Goal: Task Accomplishment & Management: Manage account settings

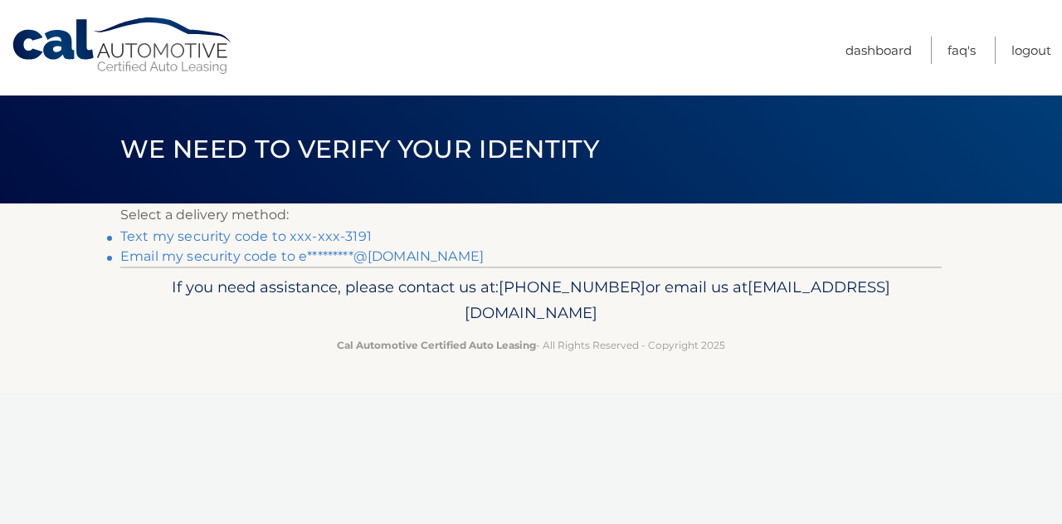
click at [347, 236] on link "Text my security code to xxx-xxx-3191" at bounding box center [245, 236] width 251 height 16
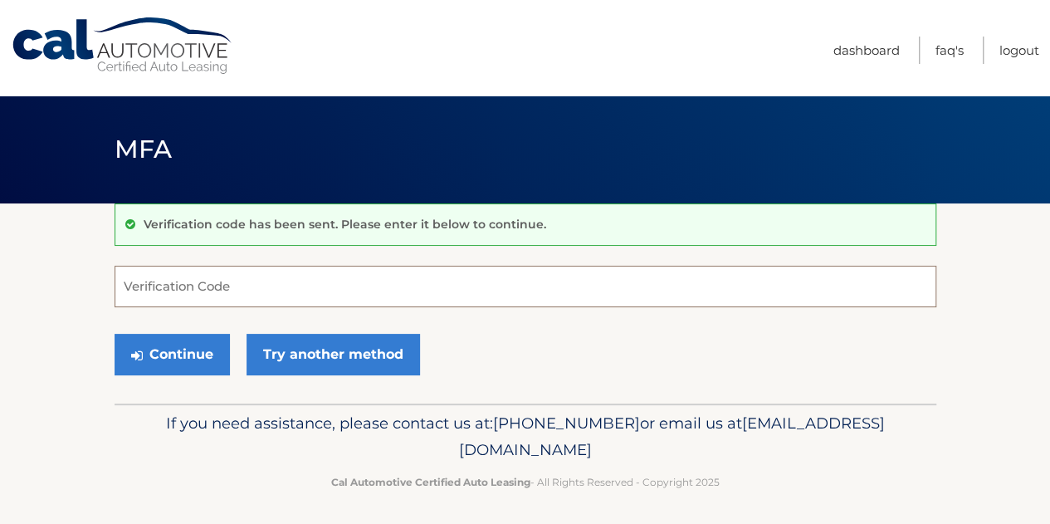
click at [326, 288] on input "Verification Code" at bounding box center [524, 286] width 821 height 41
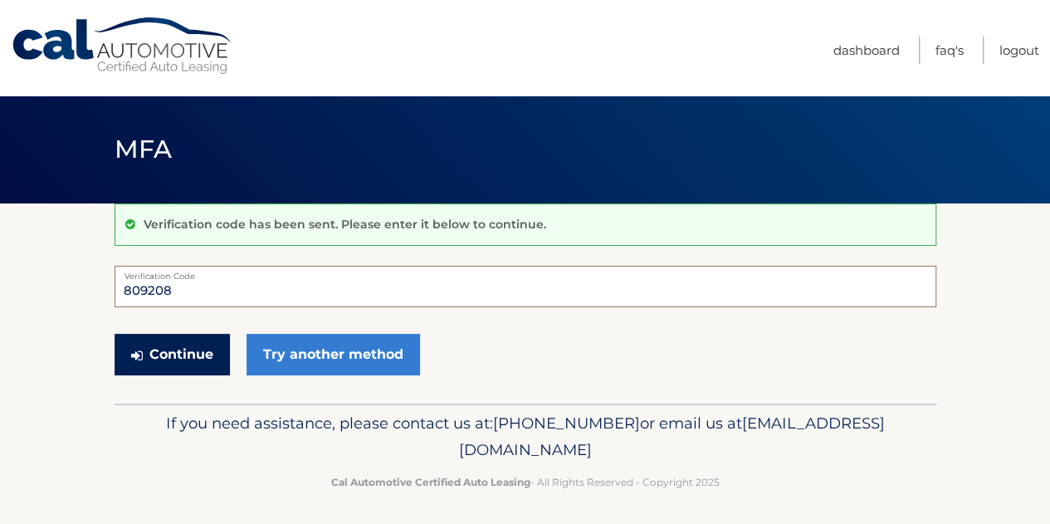
type input "809208"
click at [183, 344] on button "Continue" at bounding box center [171, 354] width 115 height 41
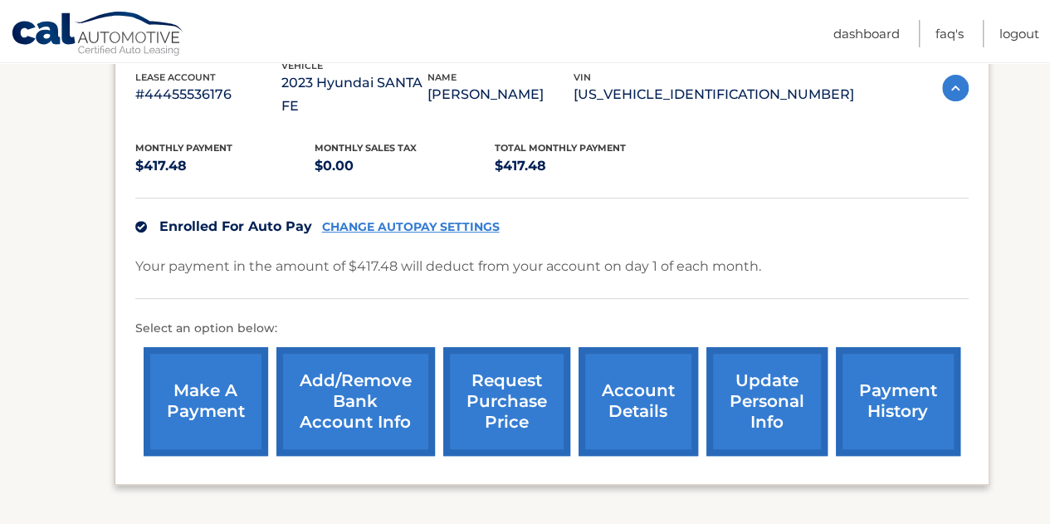
scroll to position [332, 0]
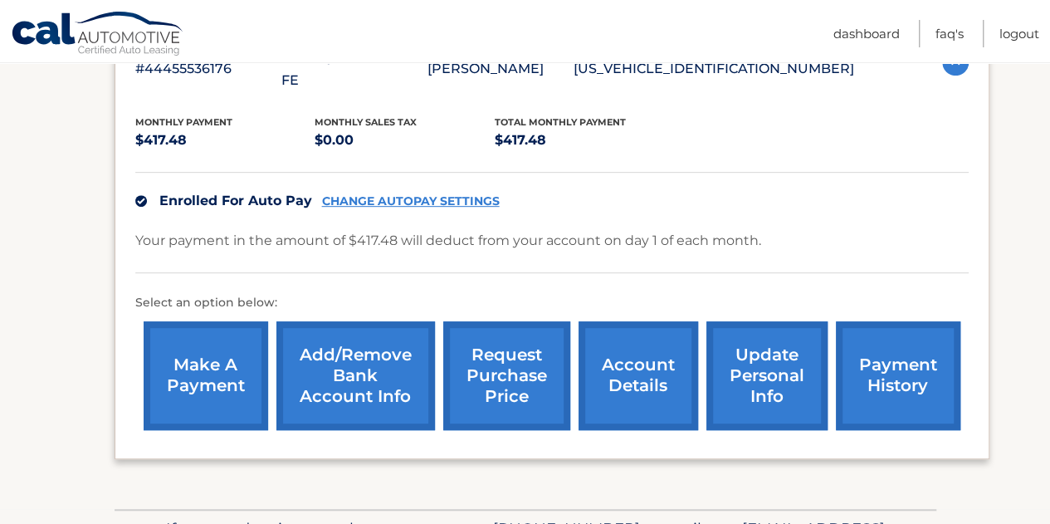
click at [358, 194] on link "CHANGE AUTOPAY SETTINGS" at bounding box center [411, 201] width 178 height 14
click at [381, 351] on link "Add/Remove bank account info" at bounding box center [355, 375] width 158 height 109
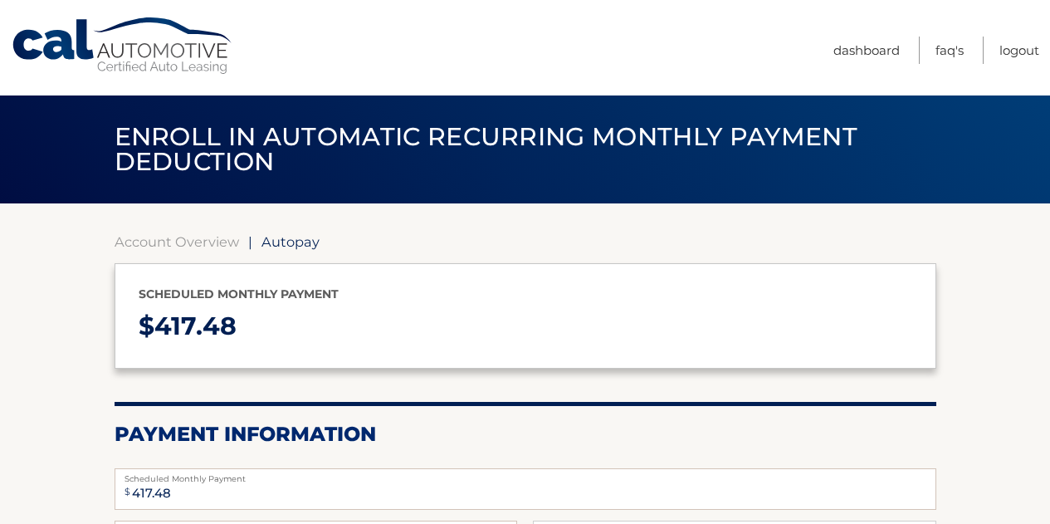
select select "MTc3ZDVkMTQtOGRiNi00NjcxLTk3N2ItZDgzYzQzZTJkMTZj"
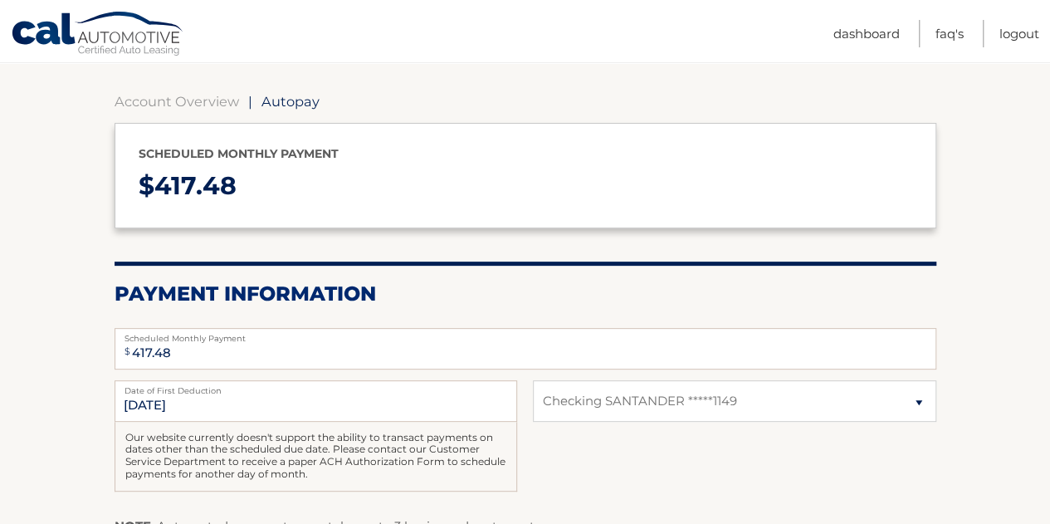
scroll to position [166, 0]
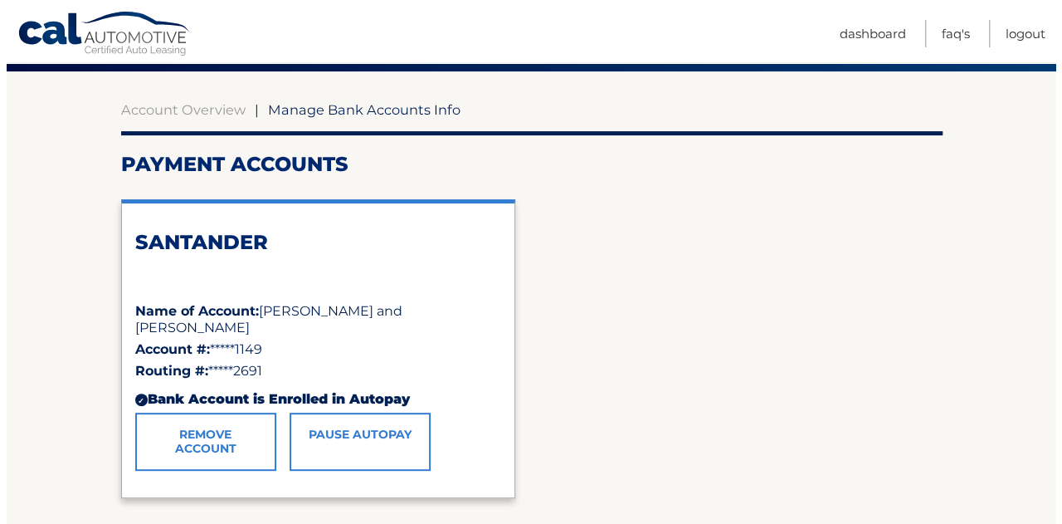
scroll to position [166, 0]
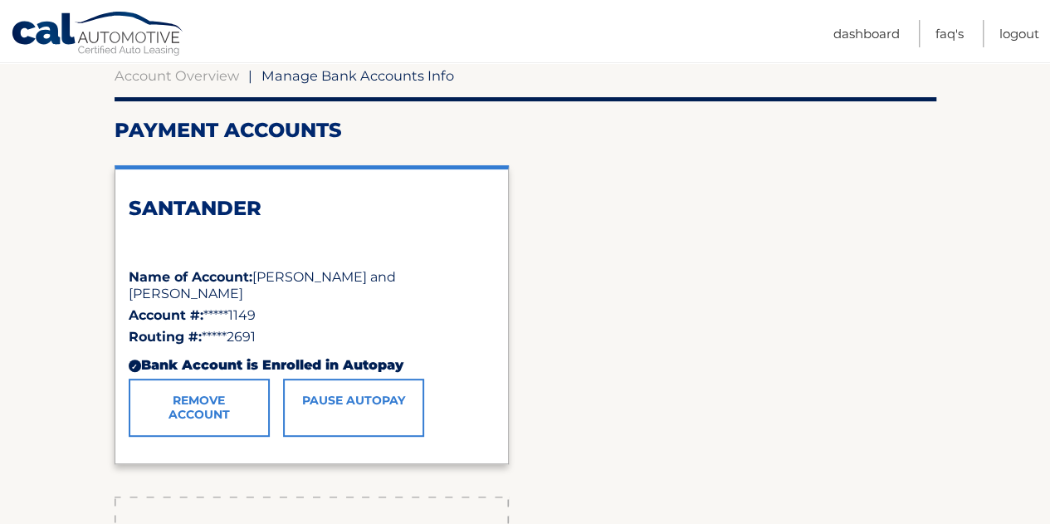
click at [244, 397] on link "Remove Account" at bounding box center [199, 407] width 141 height 58
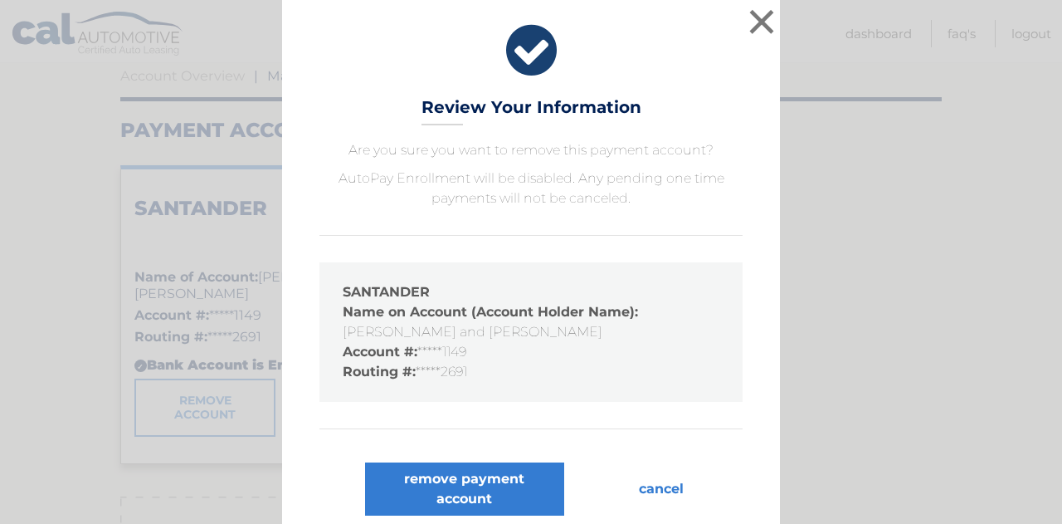
scroll to position [12, 0]
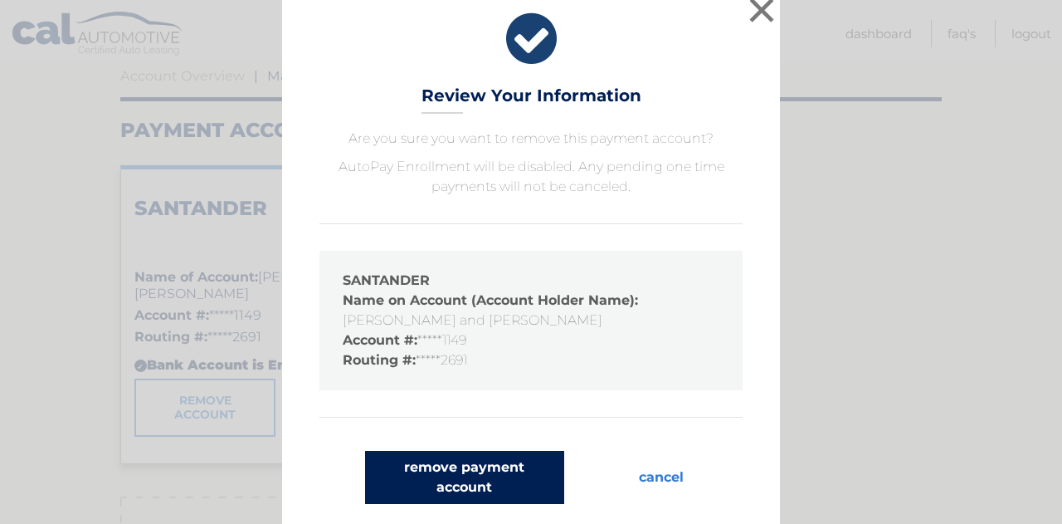
click at [477, 479] on button "remove payment account" at bounding box center [464, 477] width 199 height 53
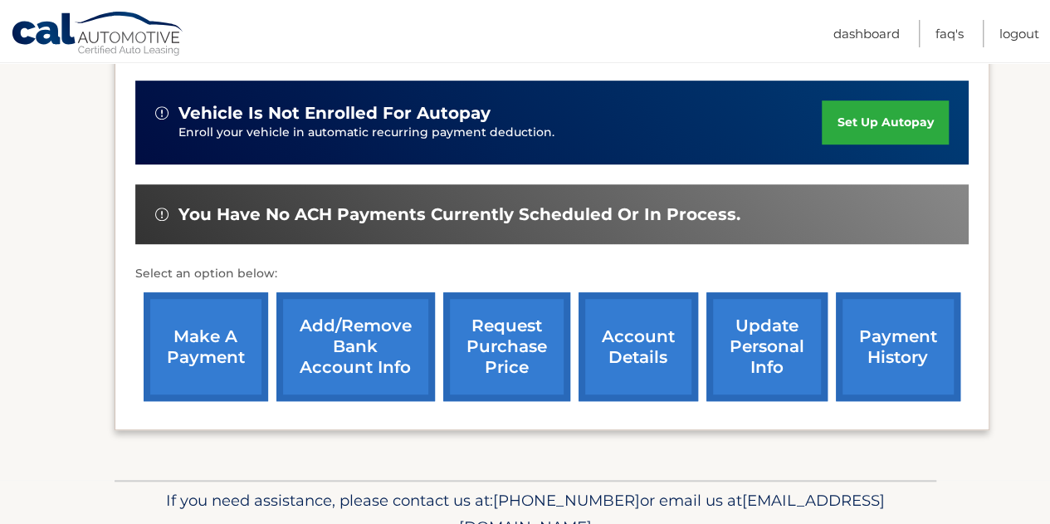
scroll to position [397, 0]
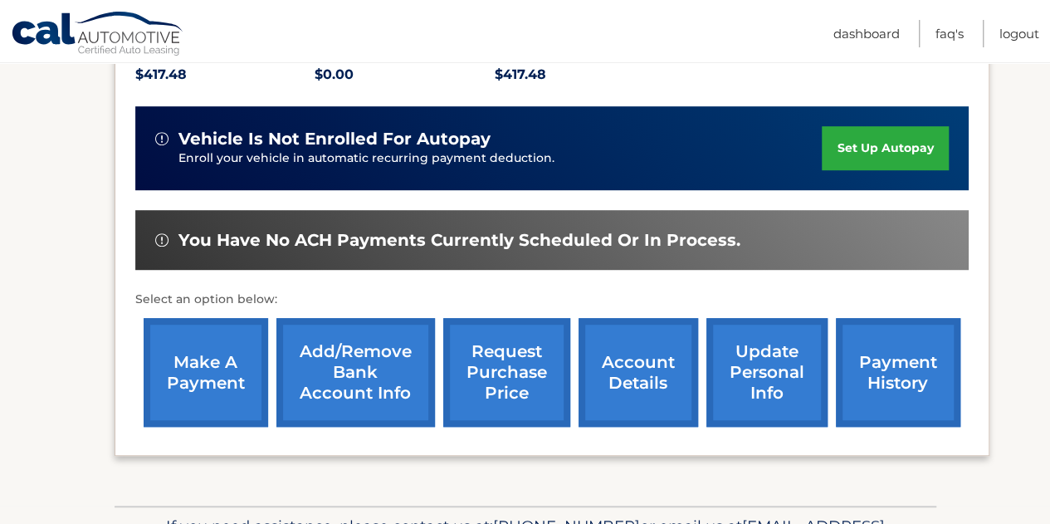
click at [645, 368] on link "account details" at bounding box center [637, 372] width 119 height 109
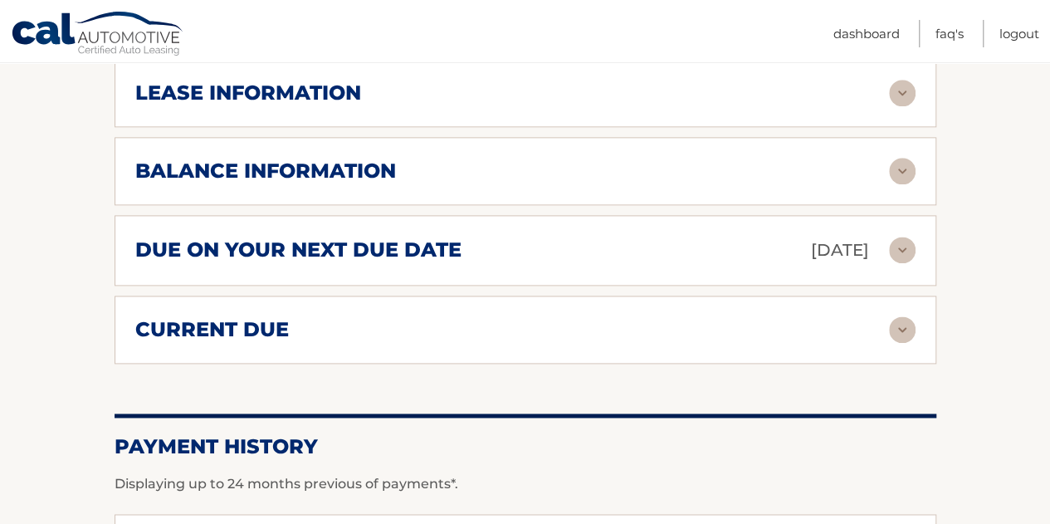
scroll to position [830, 0]
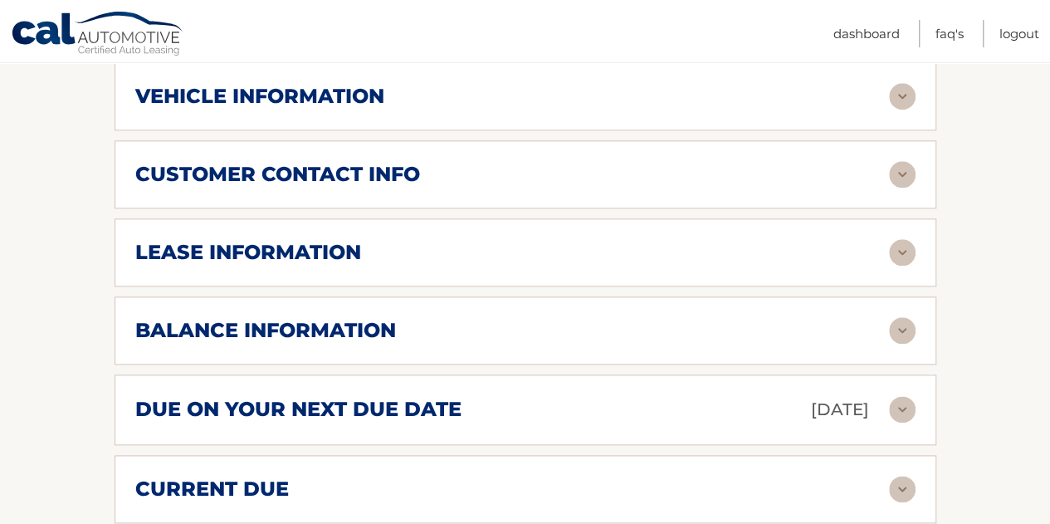
click at [902, 239] on img at bounding box center [902, 252] width 27 height 27
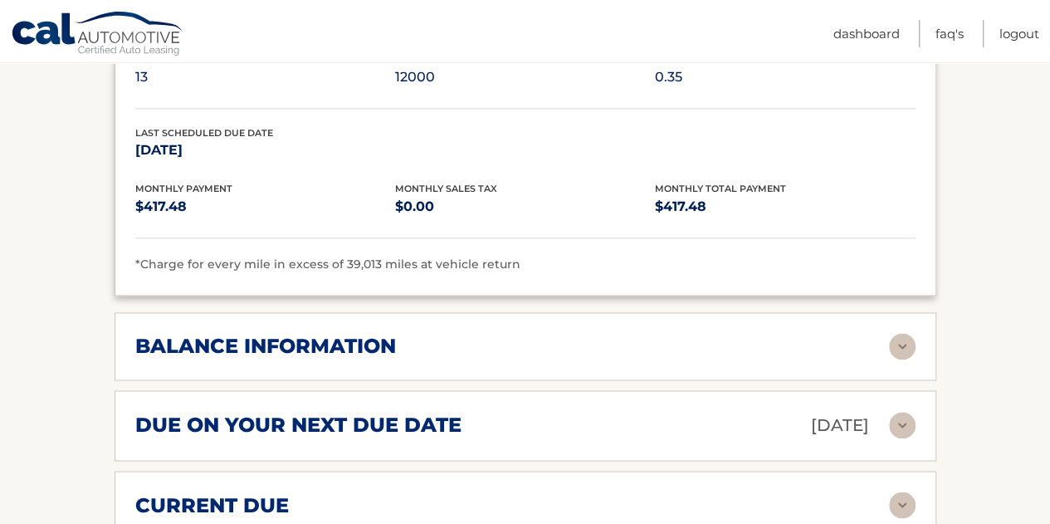
scroll to position [1162, 0]
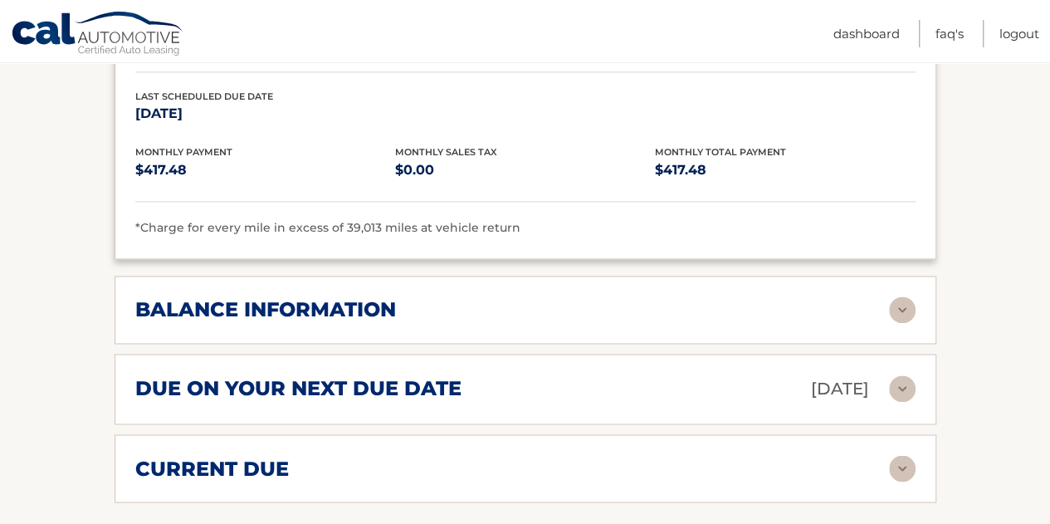
click at [899, 375] on img at bounding box center [902, 388] width 27 height 27
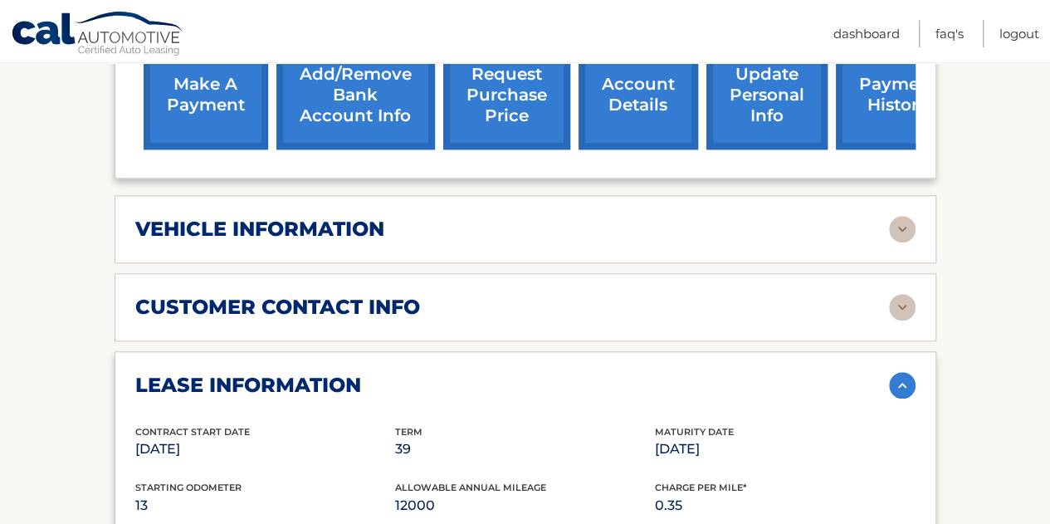
scroll to position [664, 0]
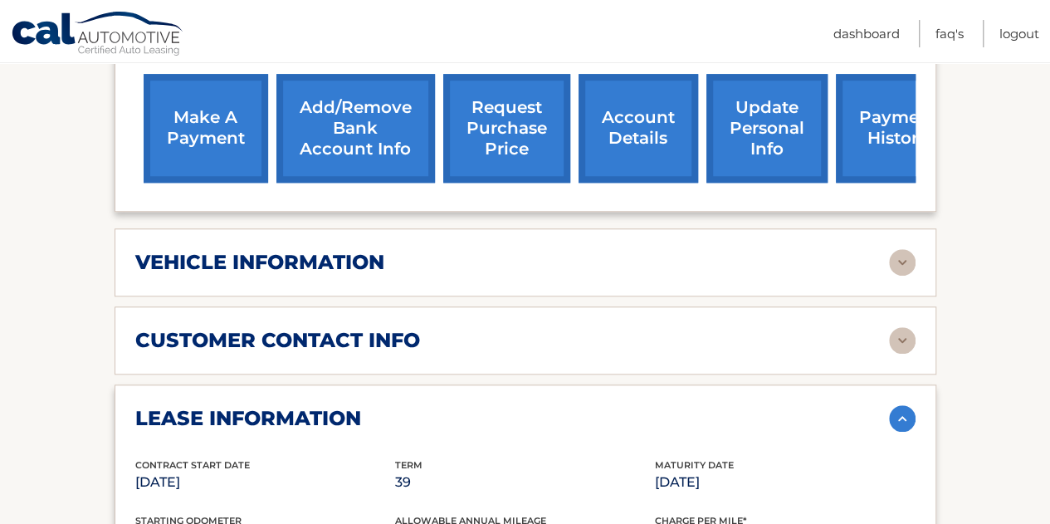
click at [899, 228] on div "vehicle information vehicle Year 2023 vehicle make Hyundai vehicle model SANTA …" at bounding box center [524, 262] width 821 height 68
click at [902, 249] on img at bounding box center [902, 262] width 27 height 27
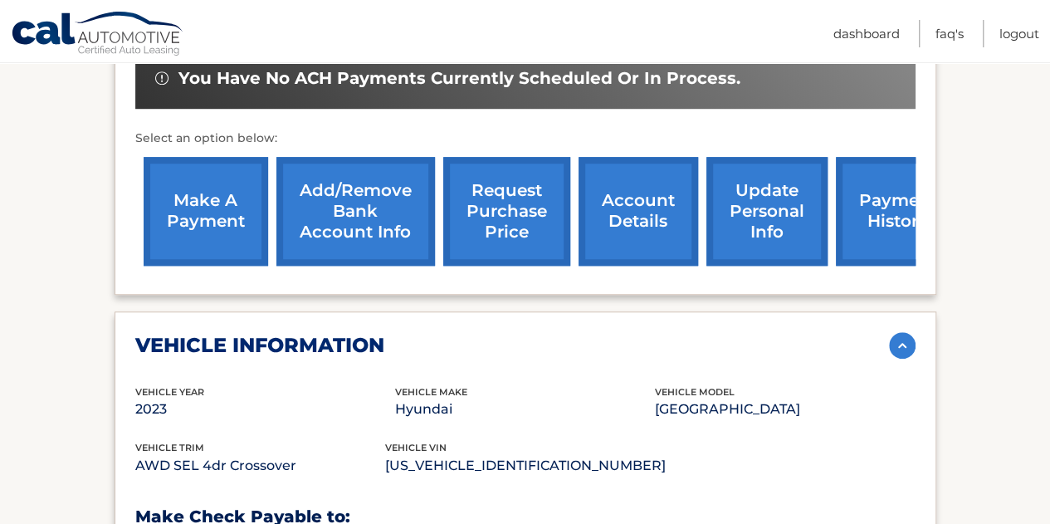
scroll to position [498, 0]
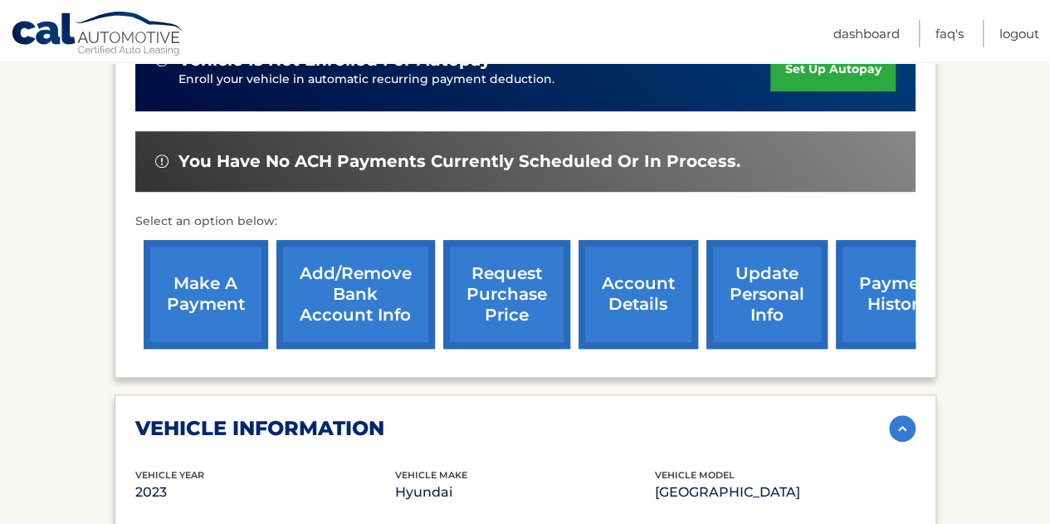
click at [732, 275] on link "update personal info" at bounding box center [766, 294] width 121 height 109
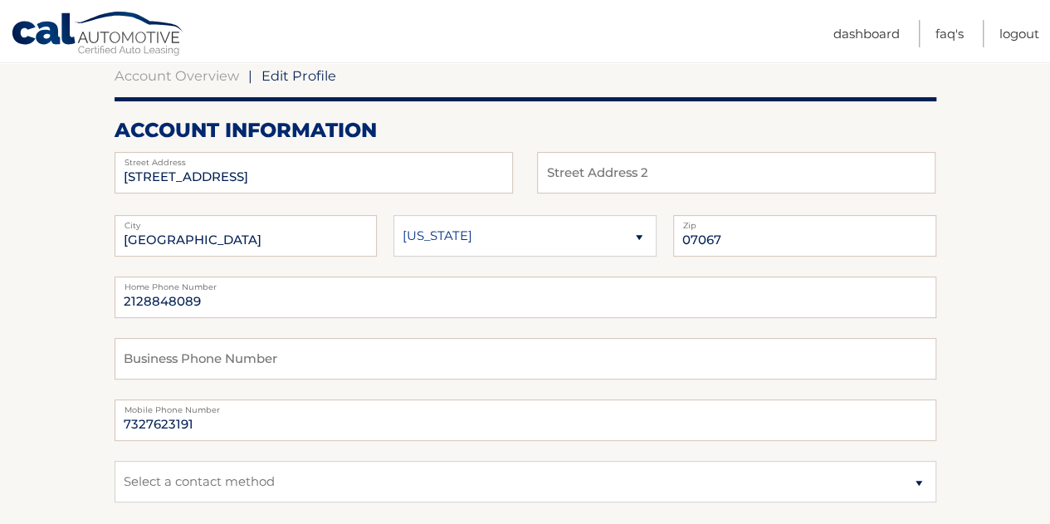
scroll to position [249, 0]
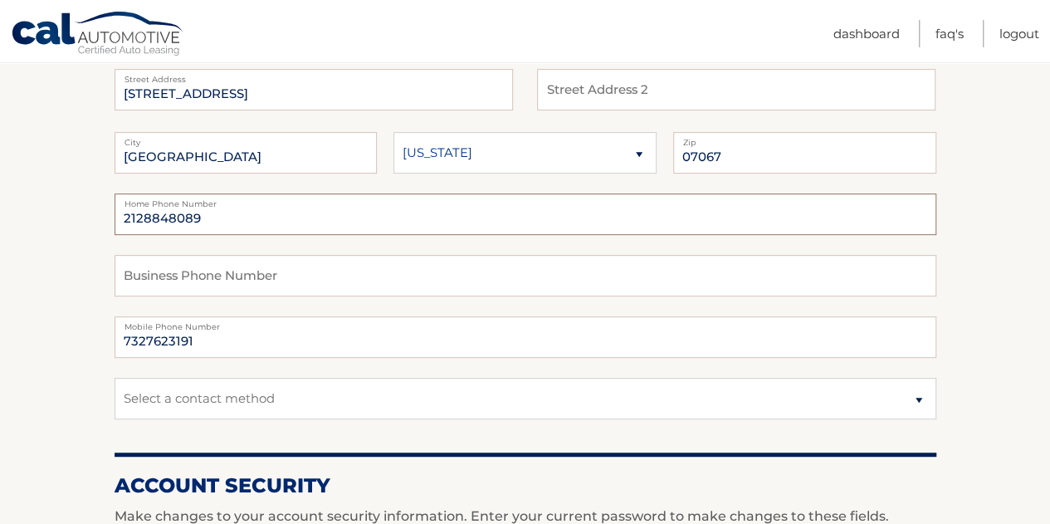
drag, startPoint x: 216, startPoint y: 212, endPoint x: 86, endPoint y: 213, distance: 129.4
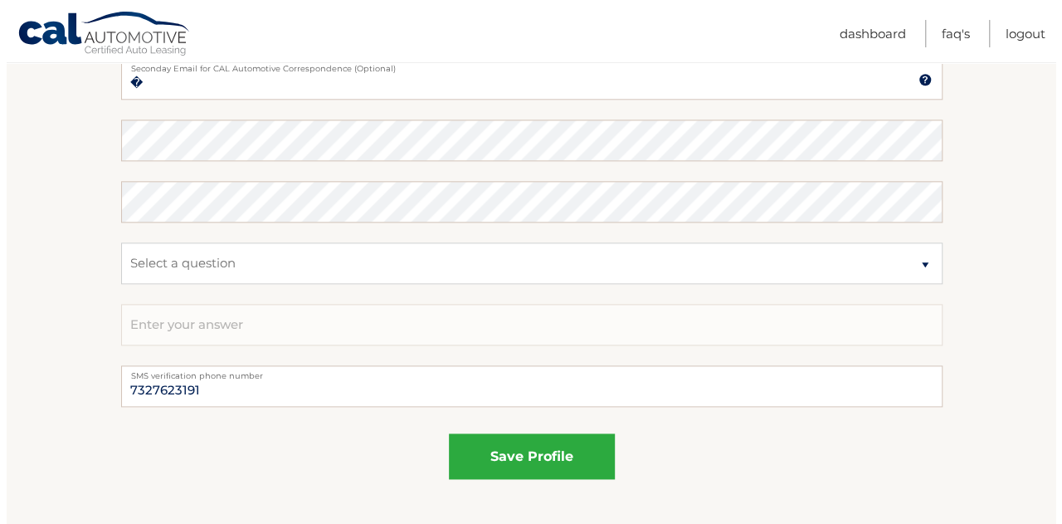
scroll to position [913, 0]
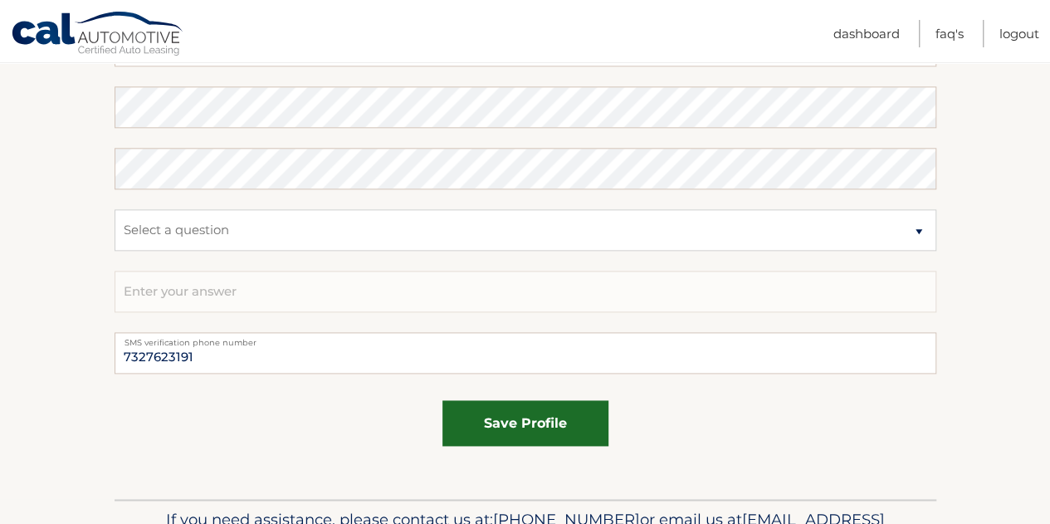
click at [520, 429] on button "save profile" at bounding box center [525, 423] width 166 height 46
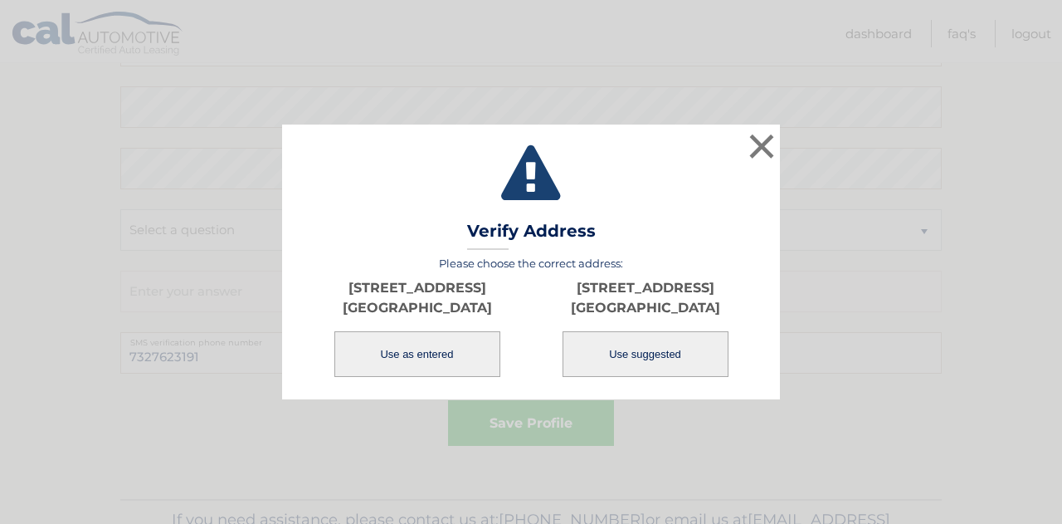
click at [602, 354] on button "Use suggested" at bounding box center [646, 354] width 166 height 46
select select "NJ"
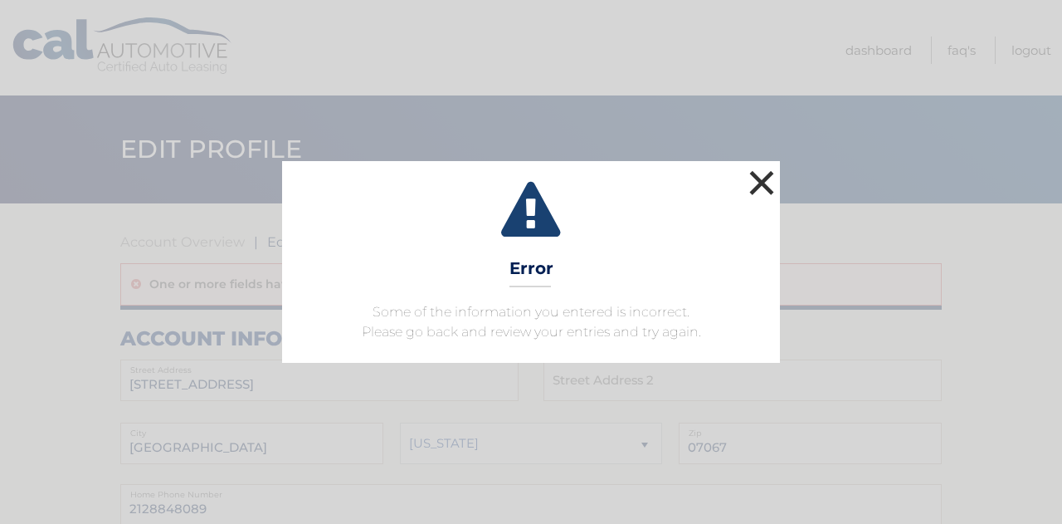
click at [760, 183] on button "×" at bounding box center [761, 182] width 33 height 33
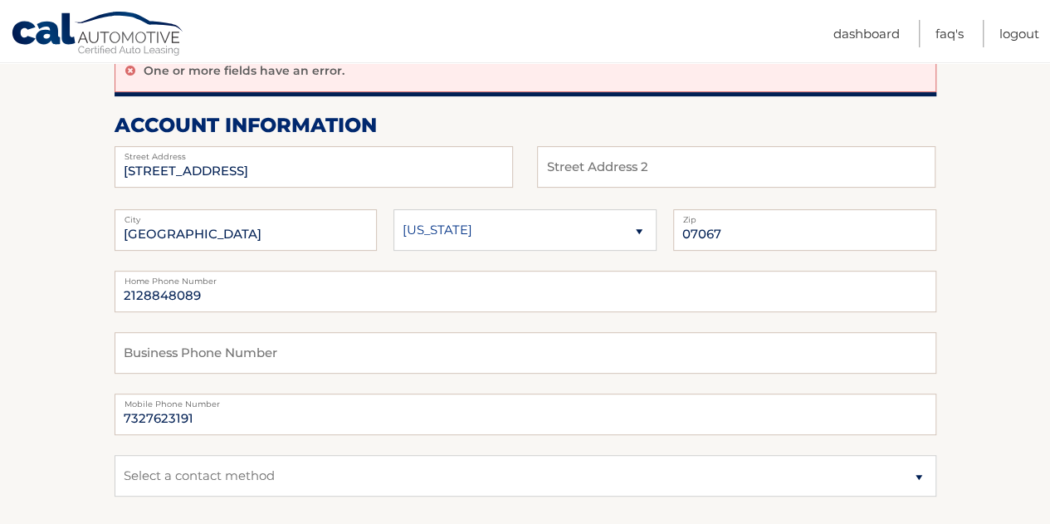
scroll to position [249, 0]
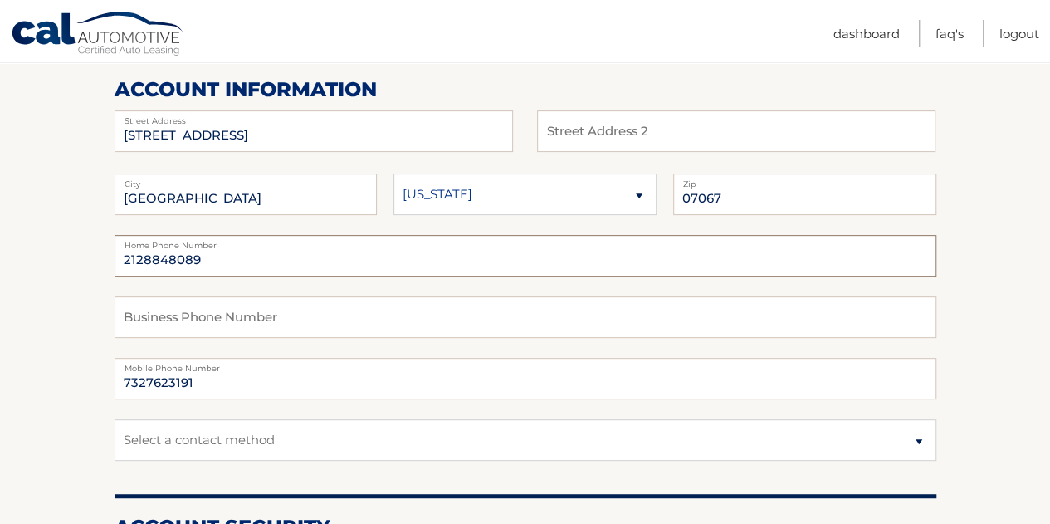
drag, startPoint x: 229, startPoint y: 255, endPoint x: 95, endPoint y: 265, distance: 134.0
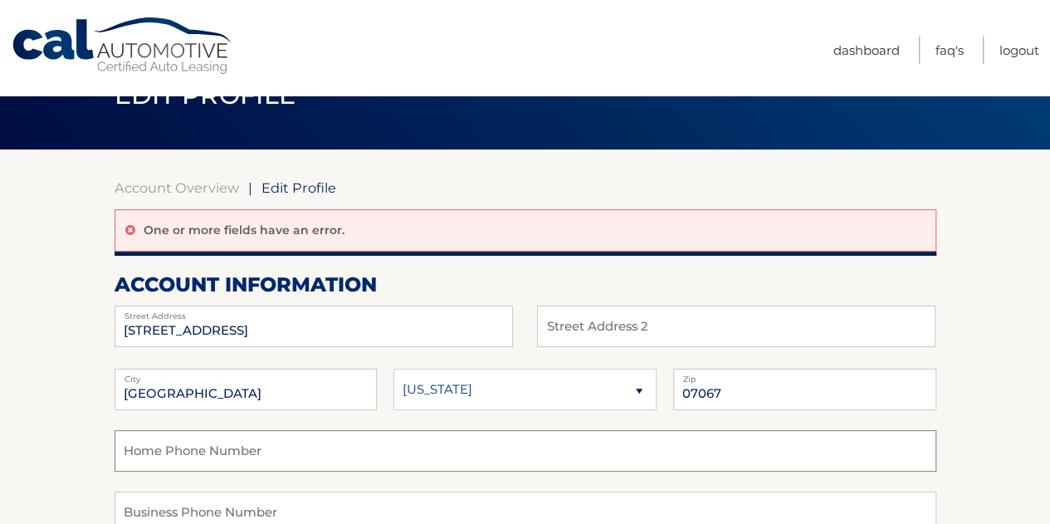
scroll to position [0, 0]
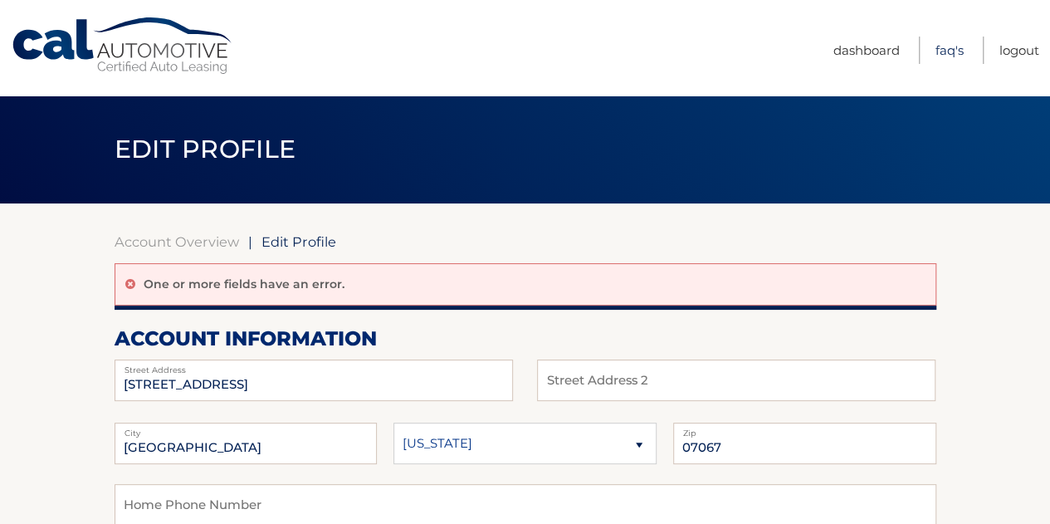
click at [951, 46] on link "FAQ's" at bounding box center [949, 50] width 28 height 27
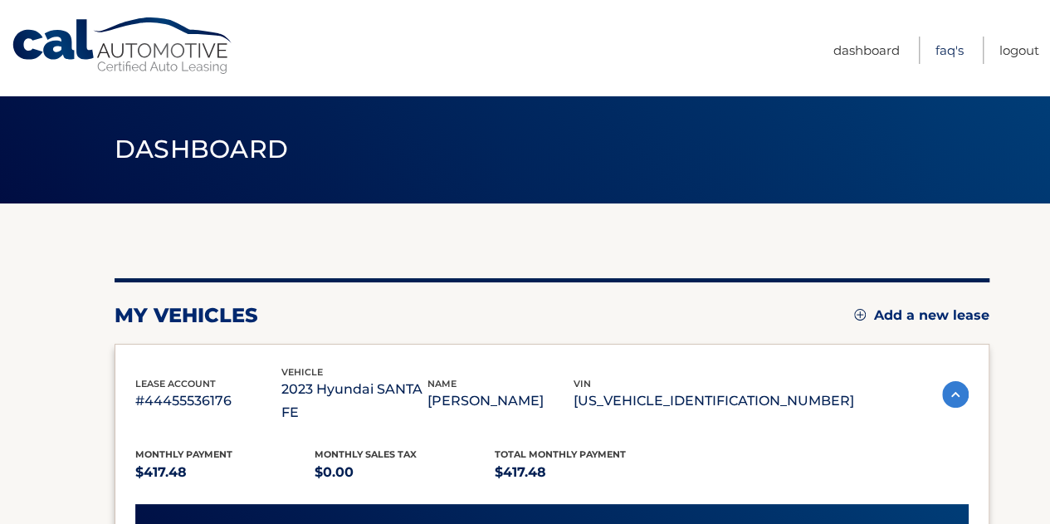
click at [946, 50] on link "FAQ's" at bounding box center [949, 50] width 28 height 27
